Goal: Task Accomplishment & Management: Manage account settings

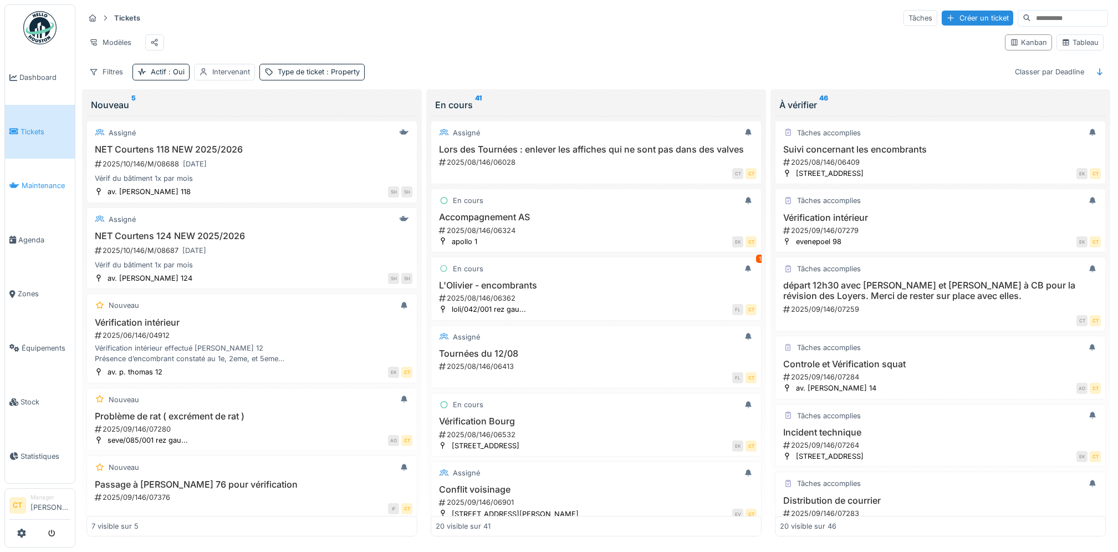
click at [39, 188] on link "Maintenance" at bounding box center [40, 186] width 70 height 54
click at [48, 182] on span "Maintenance" at bounding box center [46, 185] width 49 height 11
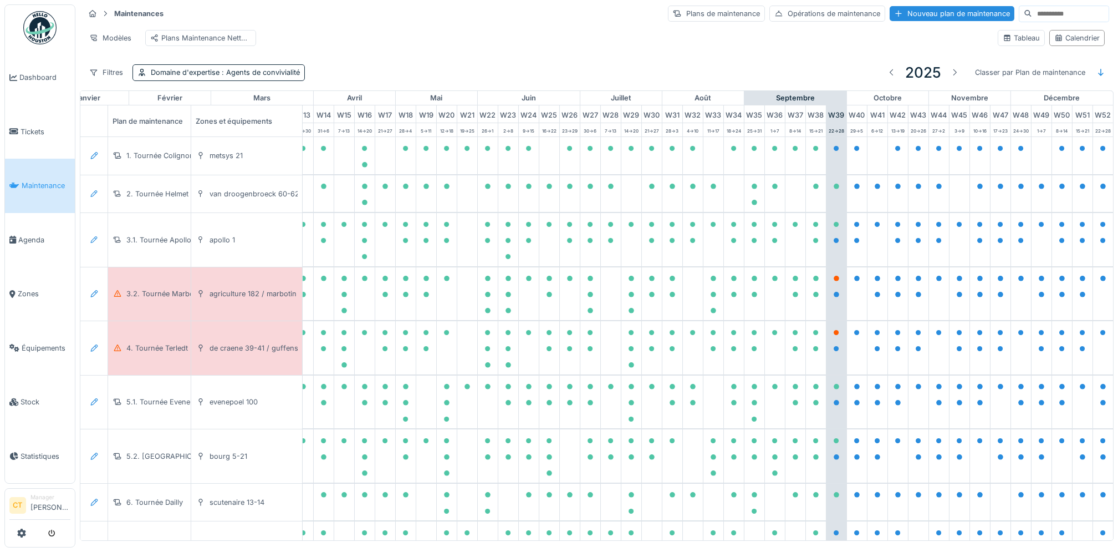
scroll to position [0, 307]
click at [156, 299] on div "3.2. Tournée Marbotin" at bounding box center [164, 293] width 76 height 11
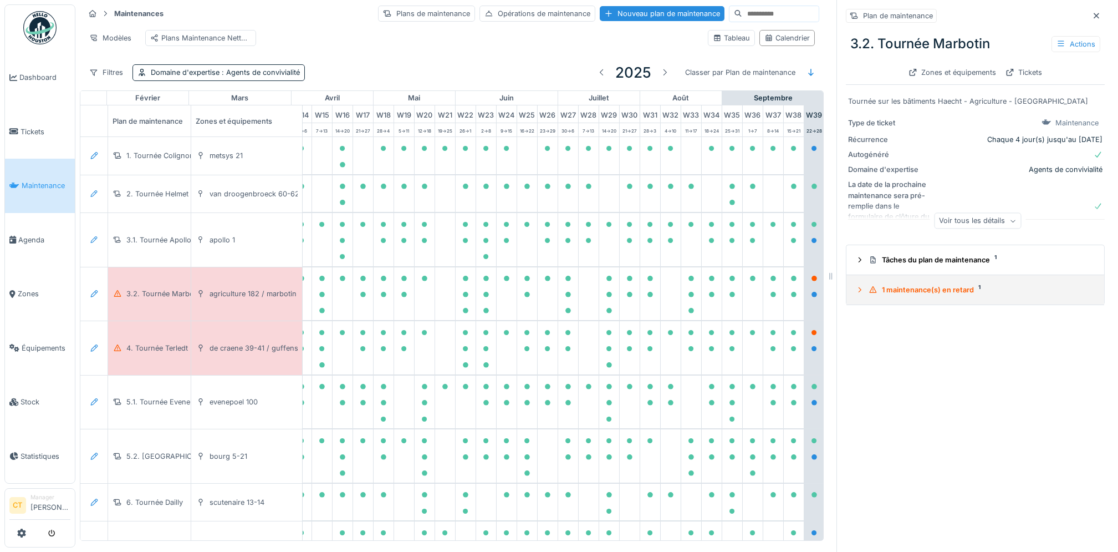
click at [937, 294] on div "1 maintenance(s) en retard 1" at bounding box center [980, 289] width 222 height 11
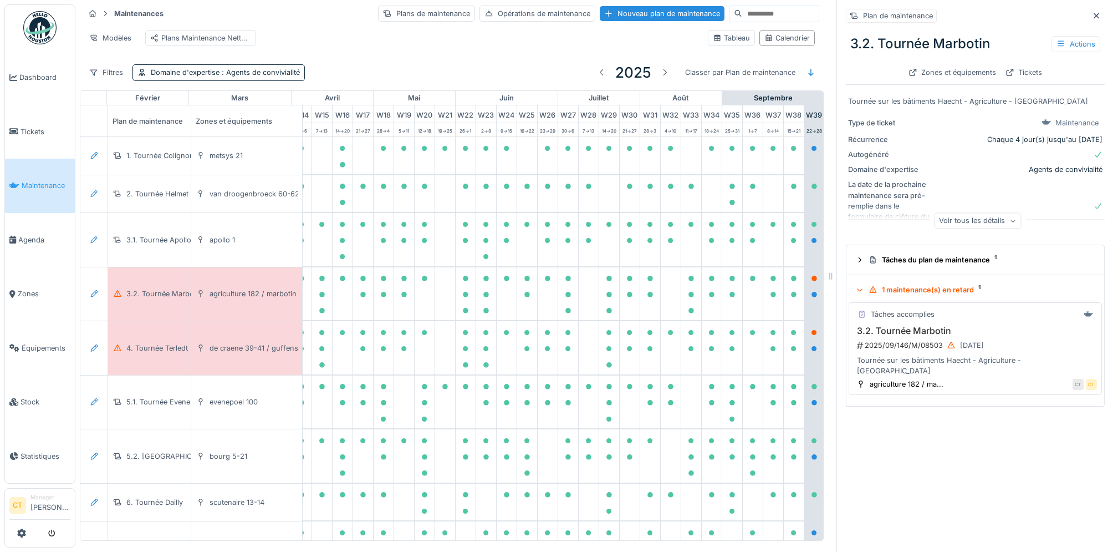
click at [925, 344] on div "2025/09/146/M/08503 24/09/2025" at bounding box center [976, 345] width 241 height 14
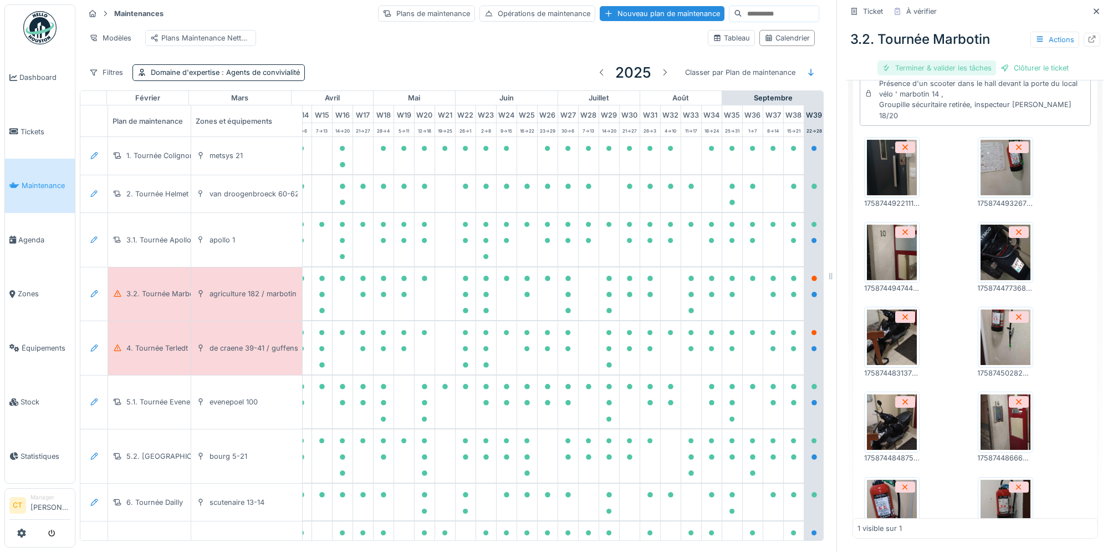
click at [935, 60] on div "Terminer & valider les tâches" at bounding box center [937, 67] width 119 height 15
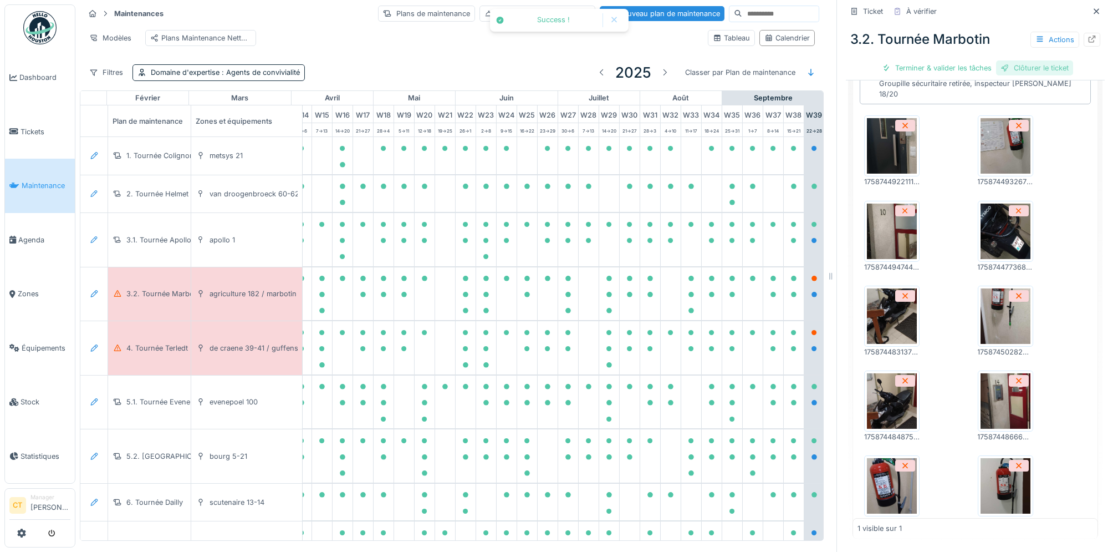
click at [1017, 60] on div "Clôturer le ticket" at bounding box center [1034, 67] width 77 height 15
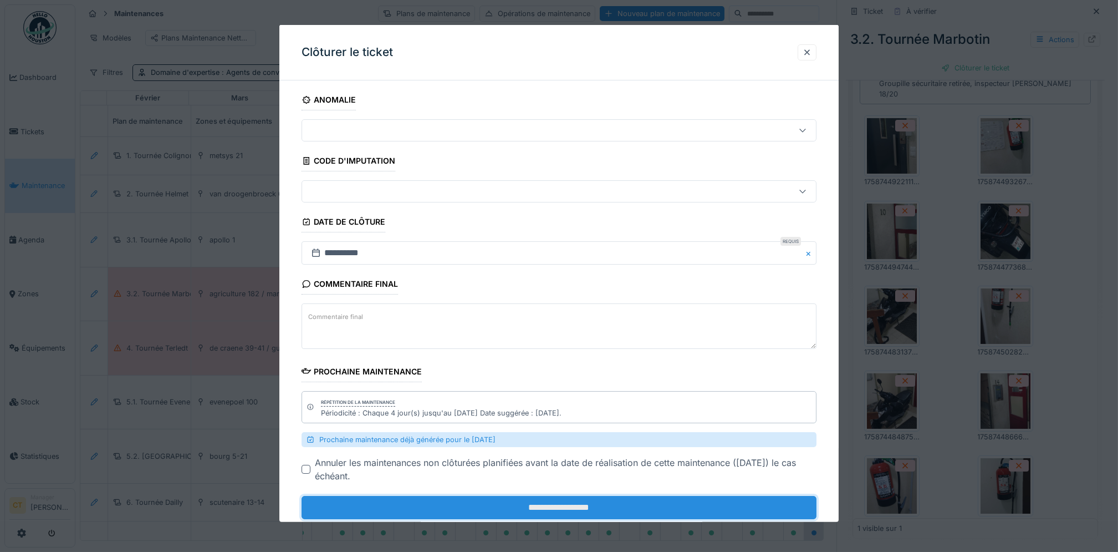
click at [678, 503] on input "**********" at bounding box center [559, 507] width 515 height 23
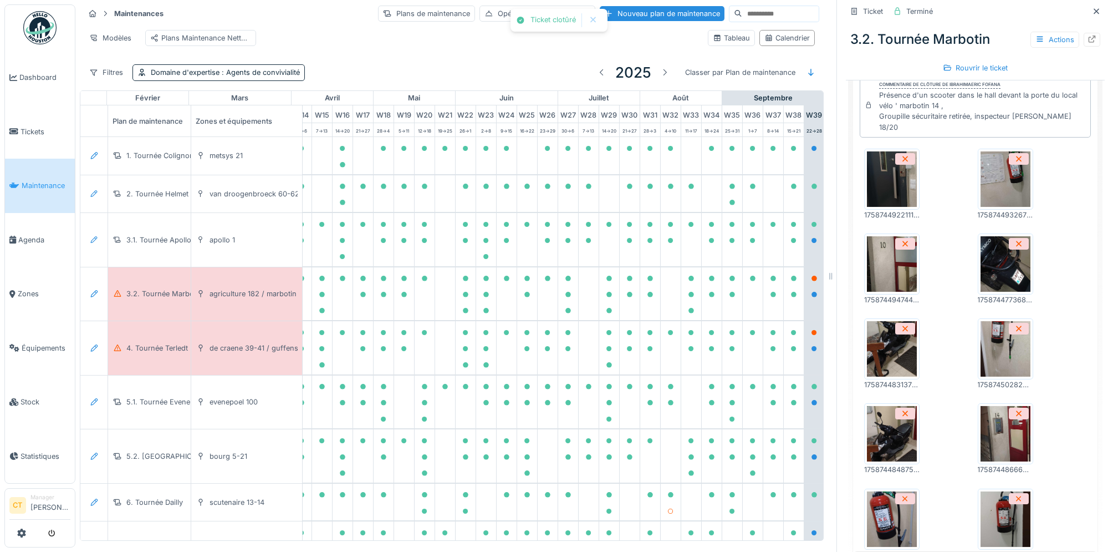
scroll to position [418, 0]
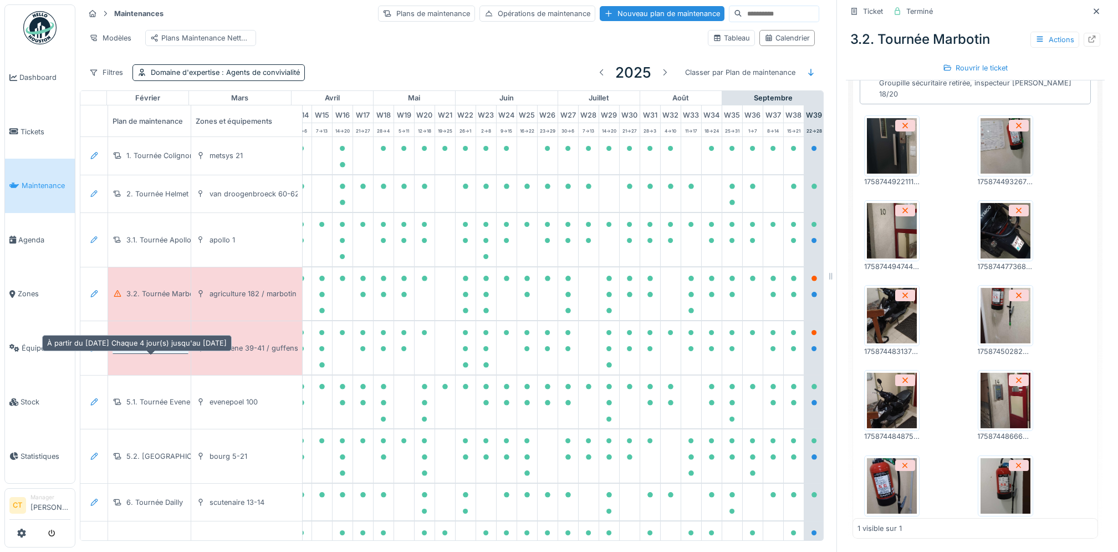
click at [142, 349] on div "4. Tournée Terledt" at bounding box center [157, 348] width 62 height 11
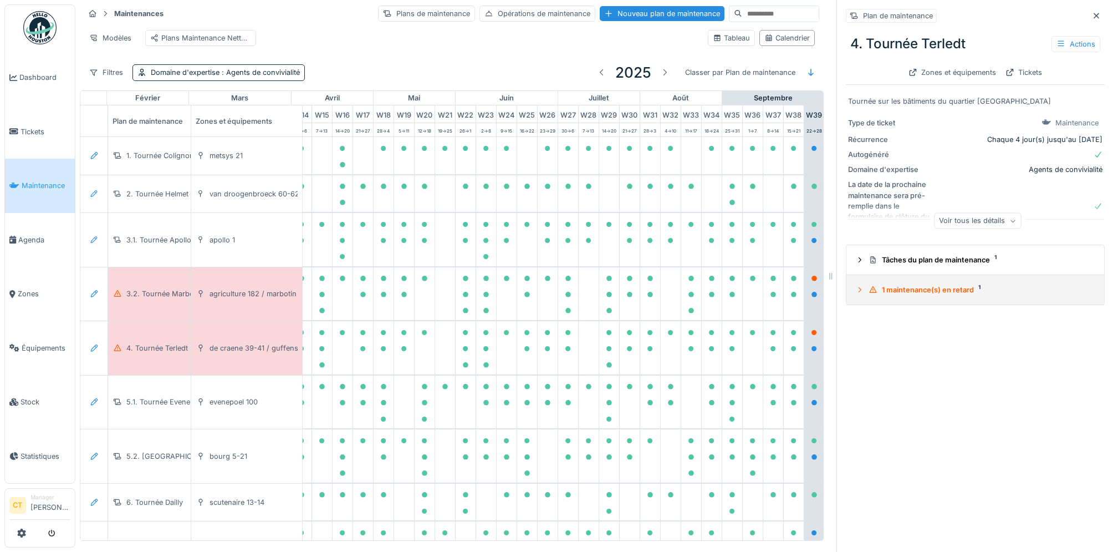
click at [939, 284] on div "1 maintenance(s) en retard 1" at bounding box center [980, 289] width 222 height 11
click at [909, 284] on div "1 maintenance(s) en retard 1" at bounding box center [980, 289] width 222 height 11
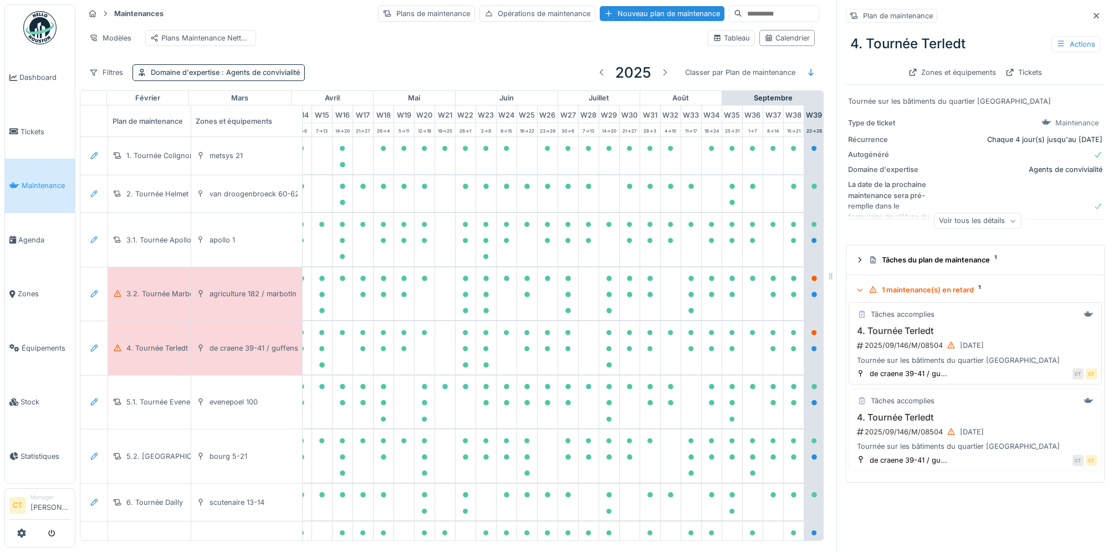
click at [951, 325] on h3 "4. Tournée Terledt" at bounding box center [975, 330] width 243 height 11
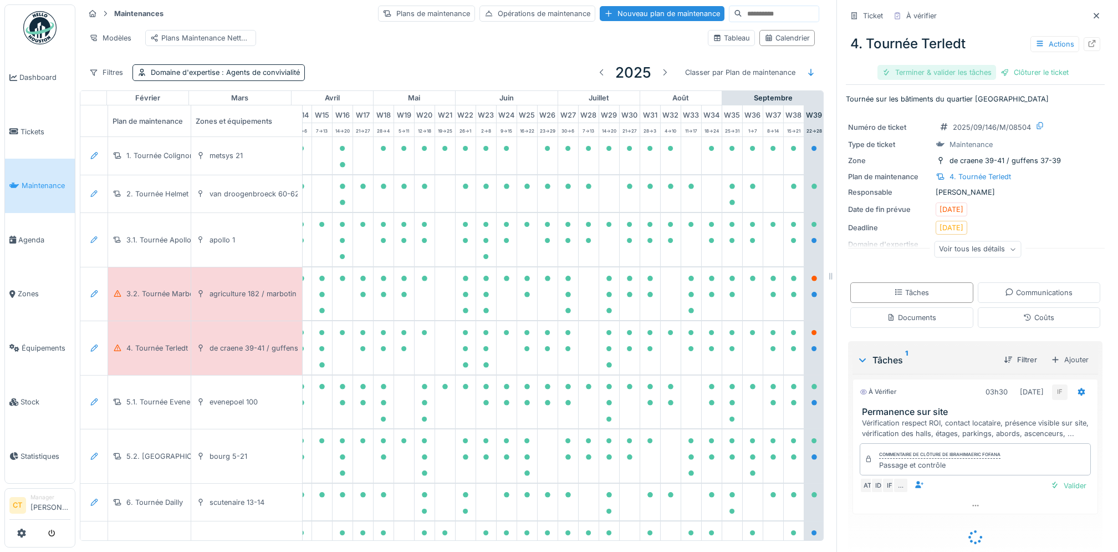
click at [929, 65] on div "Terminer & valider les tâches" at bounding box center [937, 72] width 119 height 15
click at [1018, 65] on div "Clôturer le ticket" at bounding box center [1034, 72] width 77 height 15
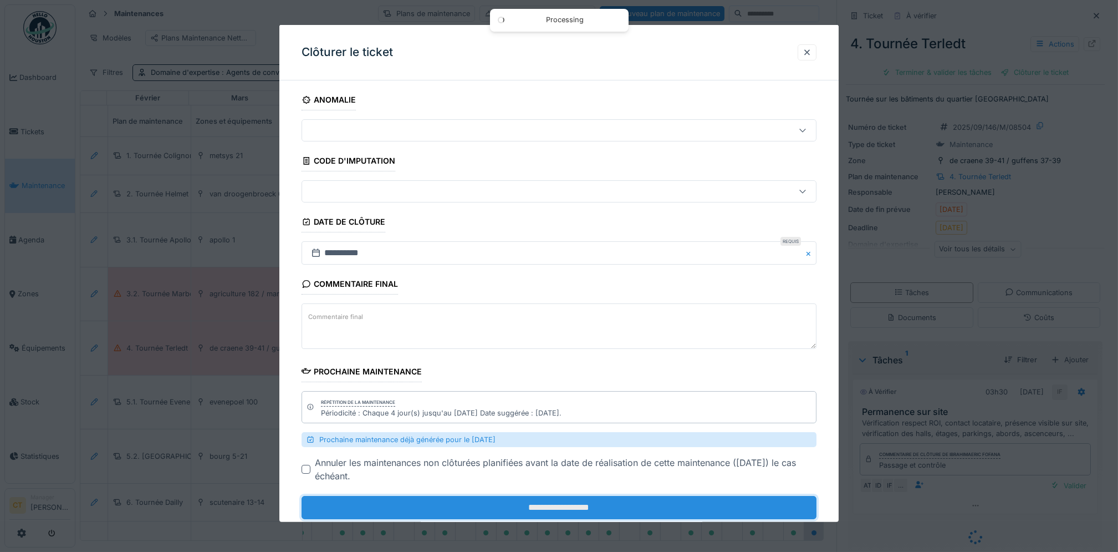
click at [527, 512] on input "**********" at bounding box center [559, 507] width 515 height 23
click at [614, 512] on input "**********" at bounding box center [559, 507] width 515 height 23
click at [539, 506] on input "**********" at bounding box center [559, 507] width 515 height 23
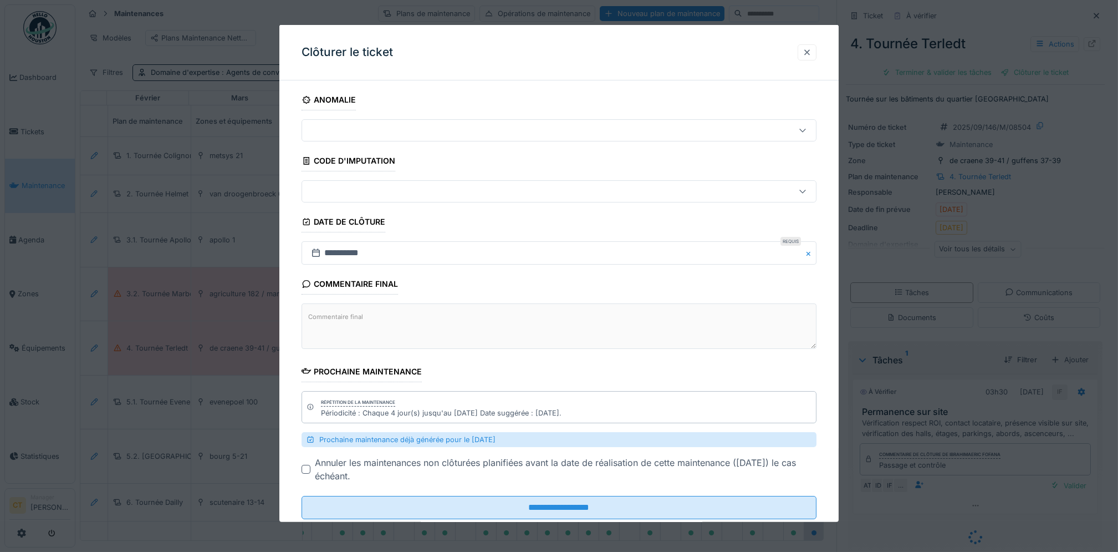
click at [810, 52] on div at bounding box center [807, 52] width 9 height 11
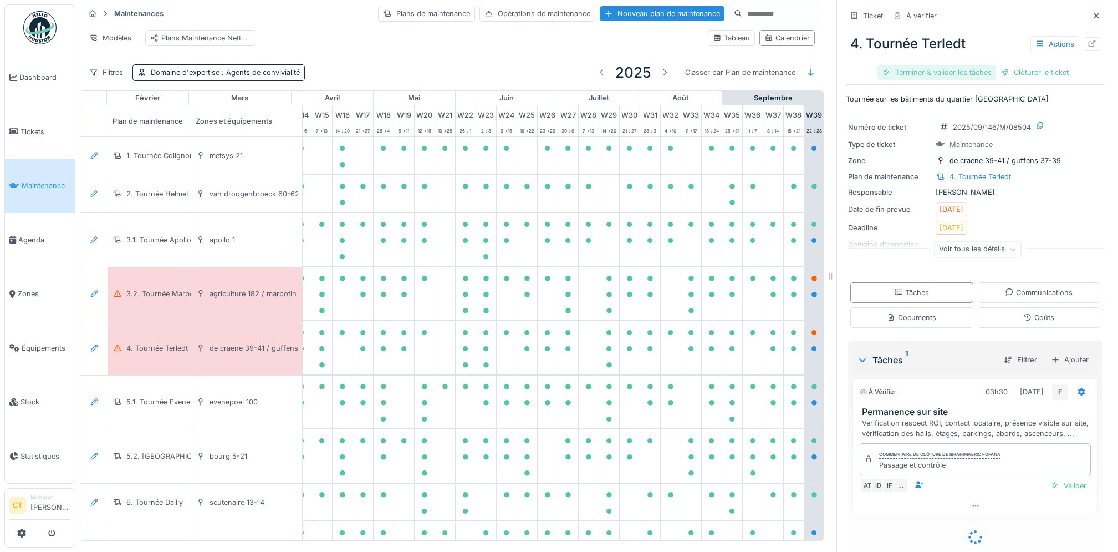
click at [906, 65] on div "Terminer & valider les tâches" at bounding box center [937, 72] width 119 height 15
click at [957, 65] on div "Terminer & valider les tâches" at bounding box center [937, 72] width 119 height 15
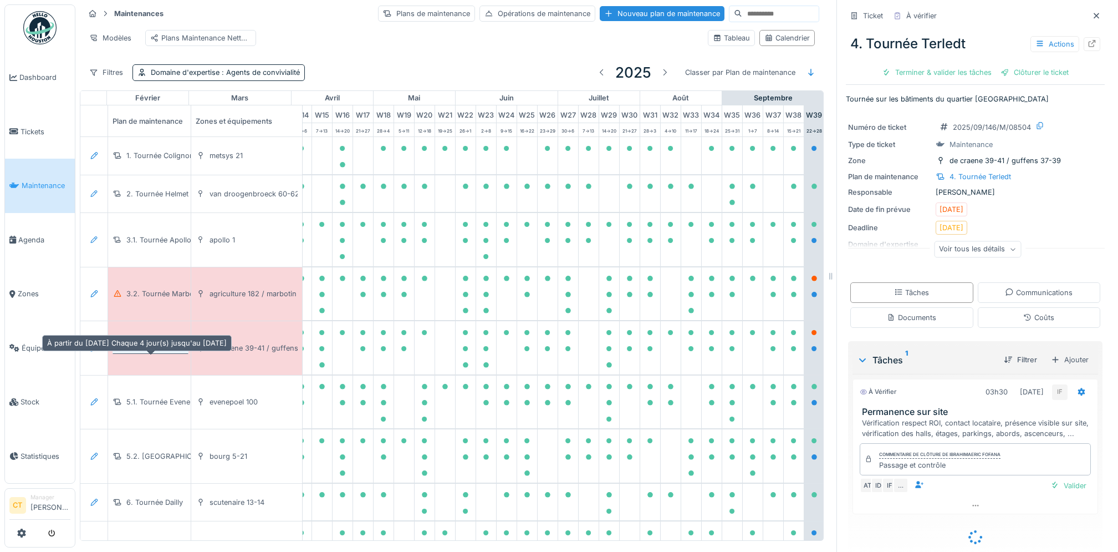
click at [139, 354] on div "4. Tournée Terledt" at bounding box center [151, 348] width 76 height 12
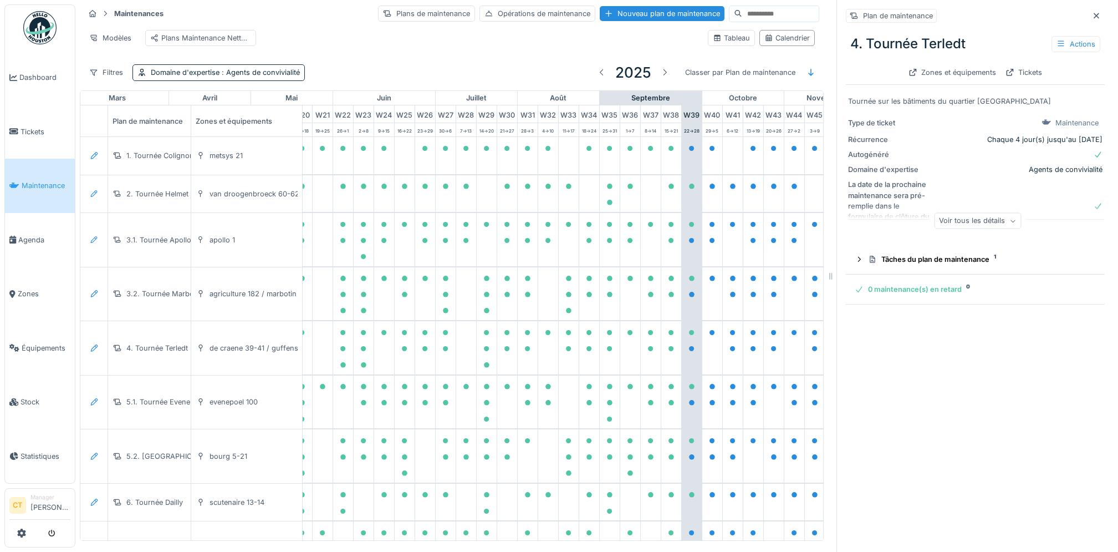
scroll to position [0, 608]
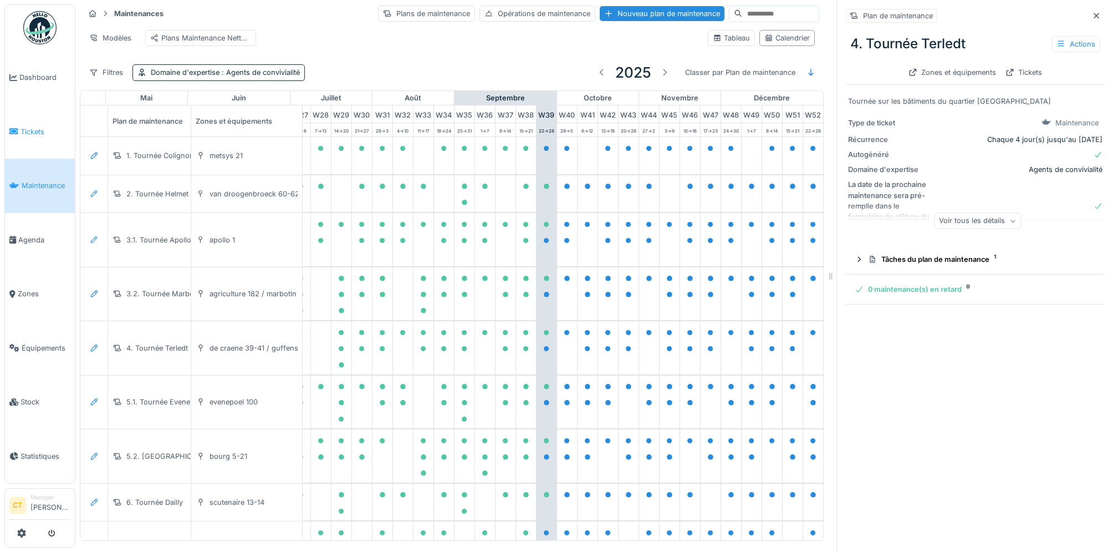
click at [38, 136] on link "Tickets" at bounding box center [40, 132] width 70 height 54
